Goal: Task Accomplishment & Management: Complete application form

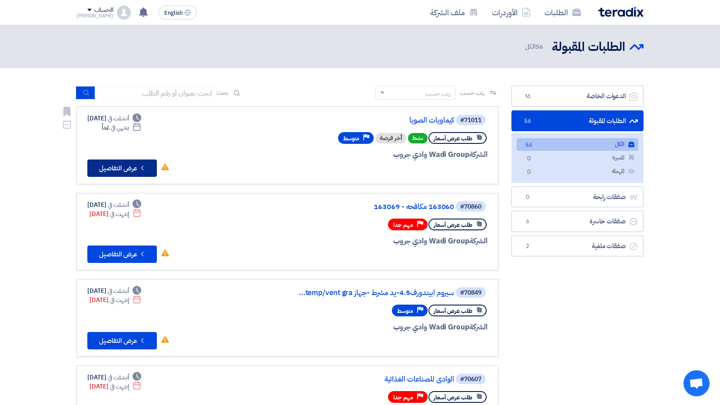
click at [135, 170] on button "Check details عرض التفاصيل" at bounding box center [122, 168] width 70 height 17
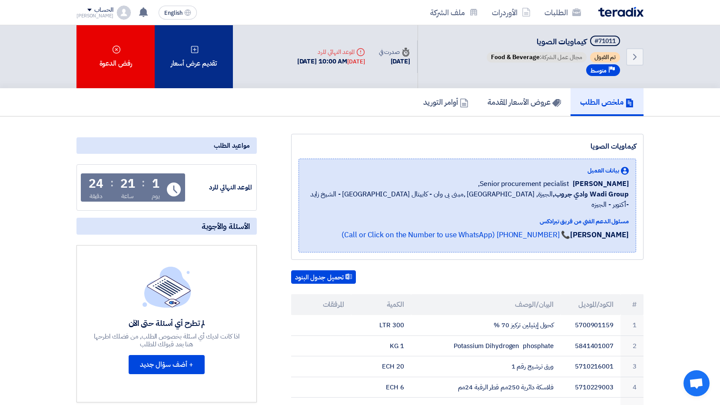
click at [197, 59] on div "تقديم عرض أسعار" at bounding box center [194, 56] width 78 height 63
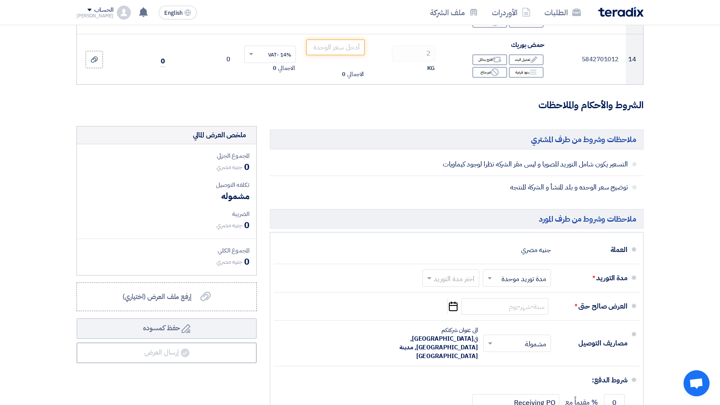
scroll to position [869, 0]
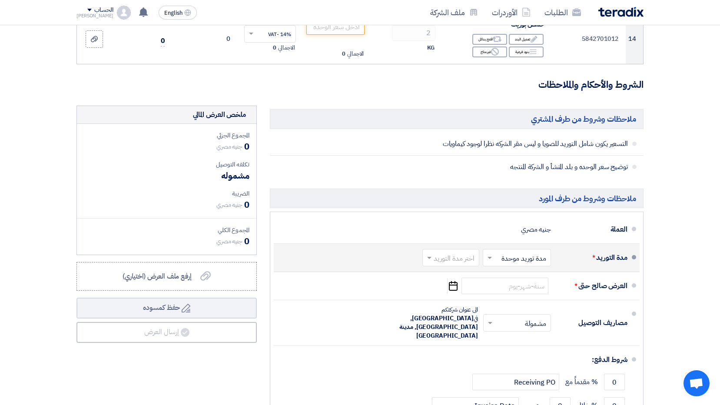
click at [426, 259] on span at bounding box center [428, 257] width 11 height 9
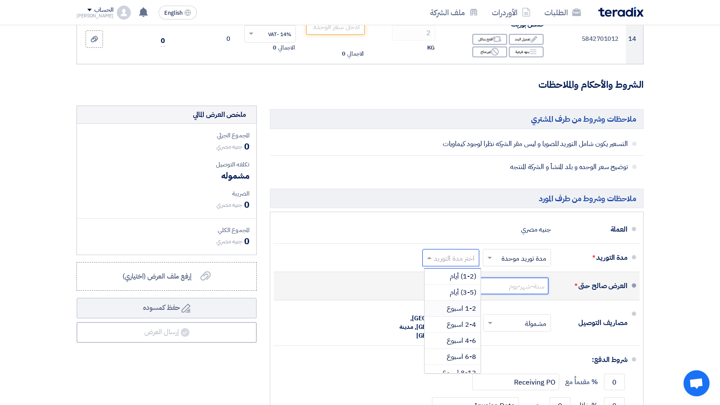
click at [514, 285] on input at bounding box center [505, 286] width 87 height 17
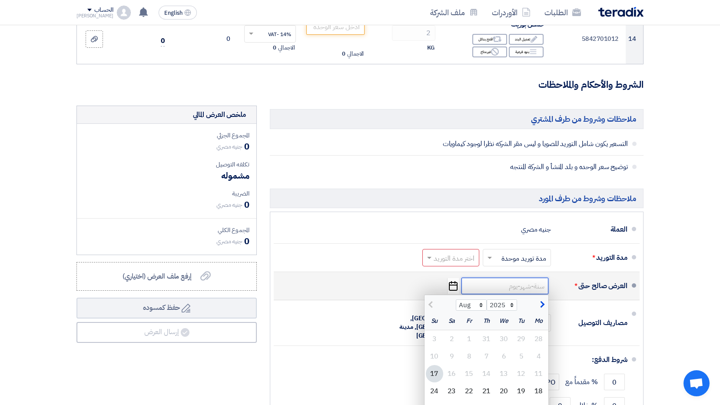
click at [526, 285] on input at bounding box center [505, 286] width 87 height 17
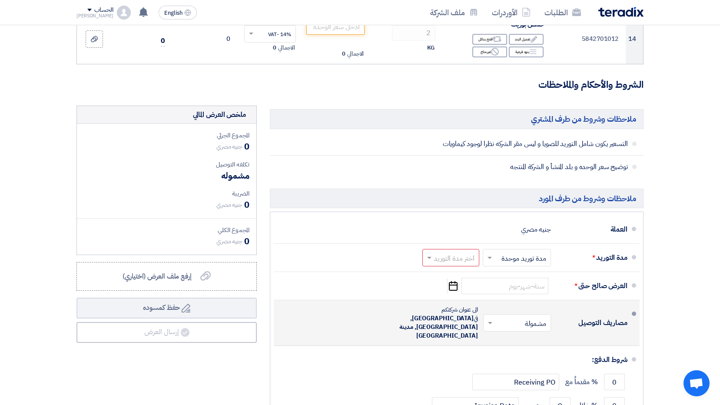
click at [488, 319] on span at bounding box center [489, 323] width 11 height 9
click at [575, 320] on div "مصاريف التوصيل" at bounding box center [593, 322] width 70 height 21
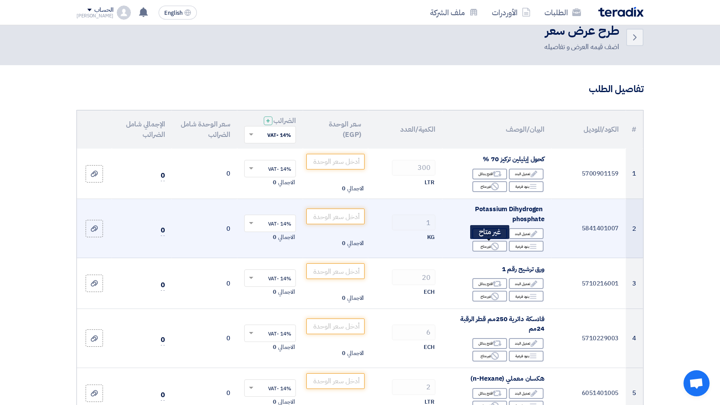
scroll to position [0, 0]
